Goal: Information Seeking & Learning: Learn about a topic

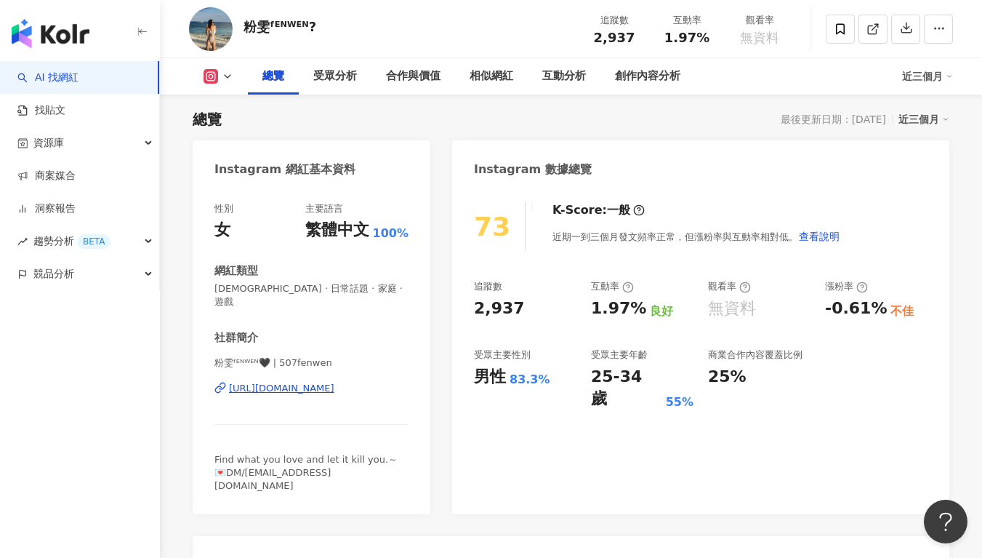
click at [934, 117] on div "近三個月" at bounding box center [923, 119] width 51 height 19
click at [930, 157] on link "近三個月" at bounding box center [930, 149] width 41 height 16
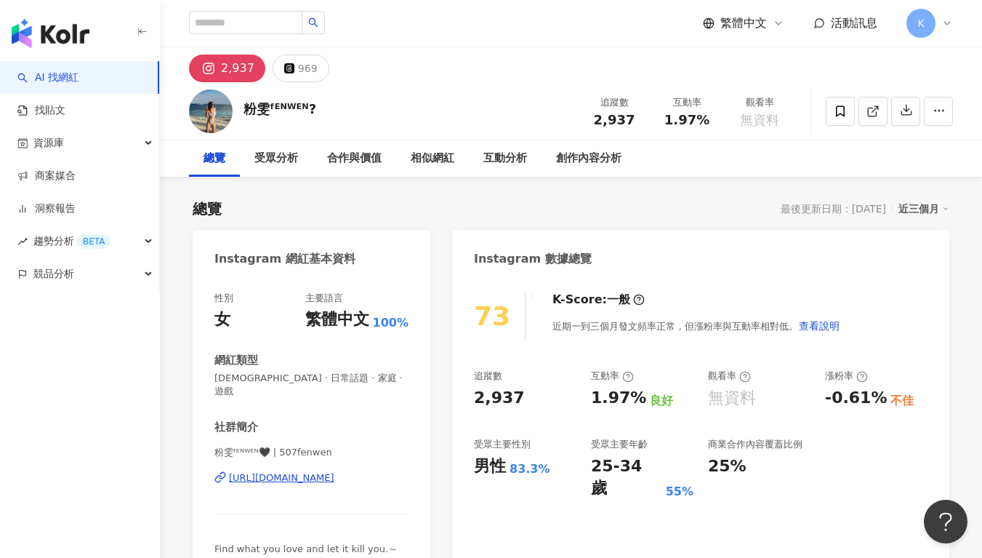
click at [940, 208] on div "近三個月" at bounding box center [923, 208] width 51 height 19
click at [936, 262] on link "近六個月" at bounding box center [930, 268] width 41 height 16
click at [918, 209] on div "近六個月" at bounding box center [923, 208] width 51 height 19
click at [933, 241] on link "近三個月" at bounding box center [930, 238] width 41 height 16
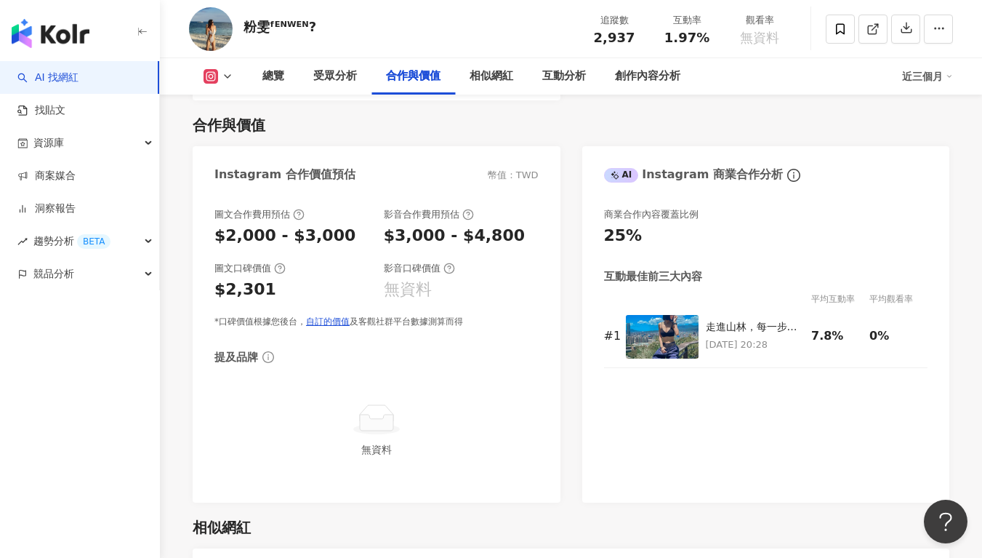
scroll to position [2432, 0]
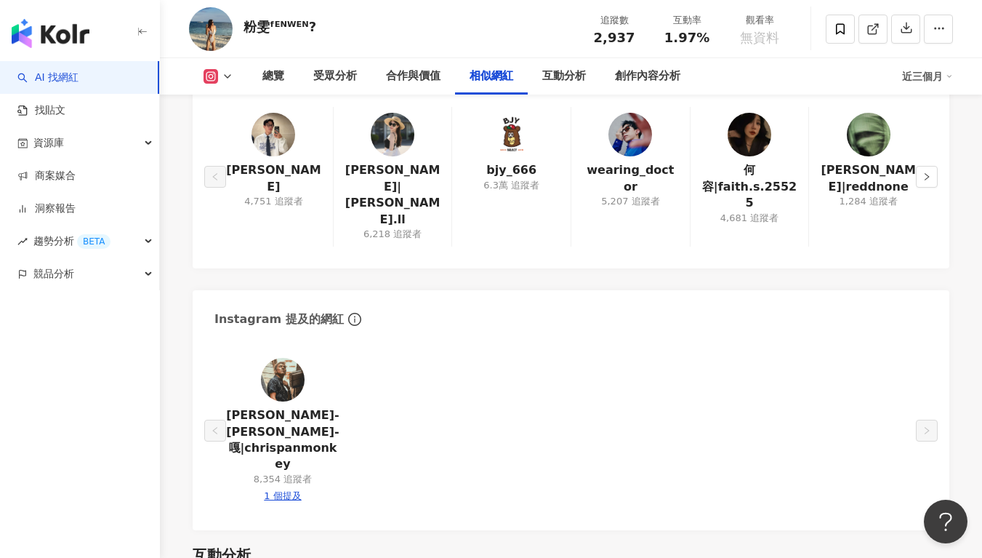
click at [292, 358] on img at bounding box center [283, 380] width 44 height 44
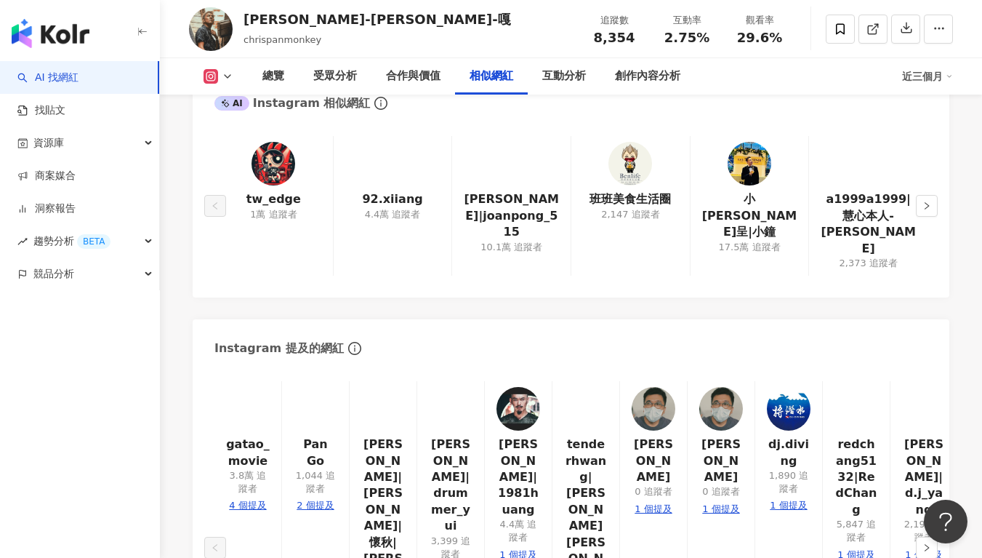
scroll to position [2366, 0]
